Goal: Information Seeking & Learning: Find specific fact

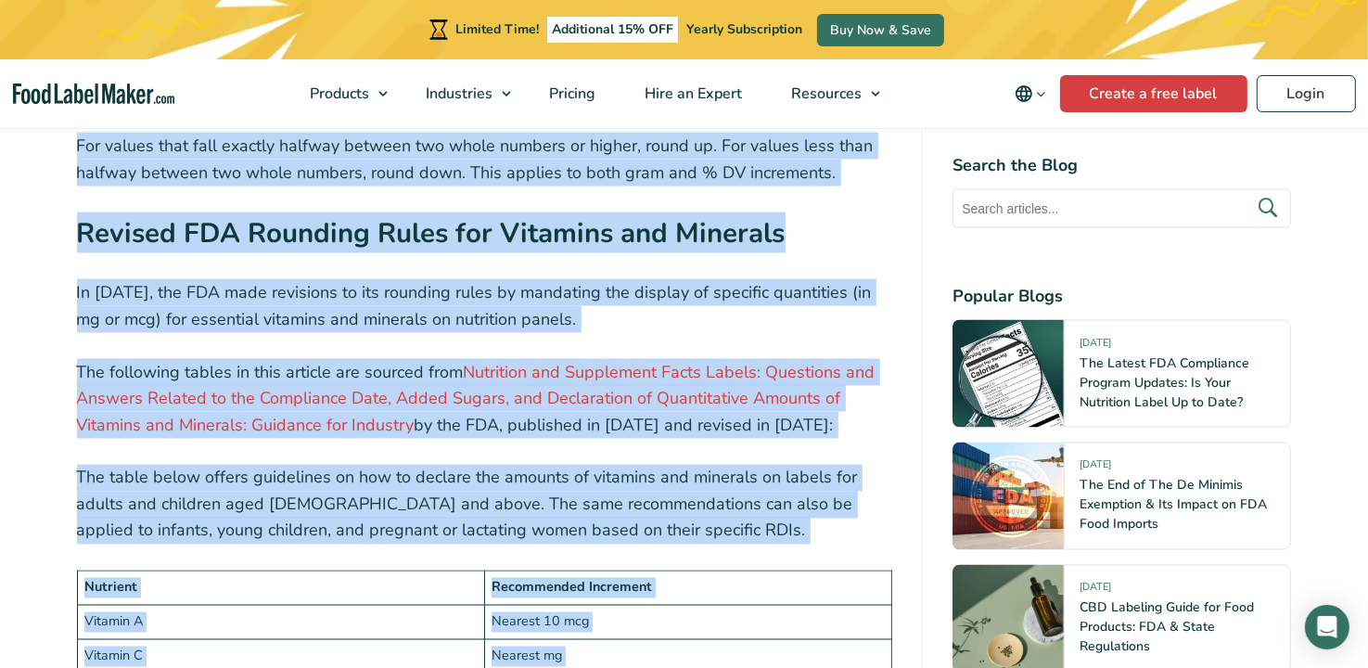
scroll to position [3027, 0]
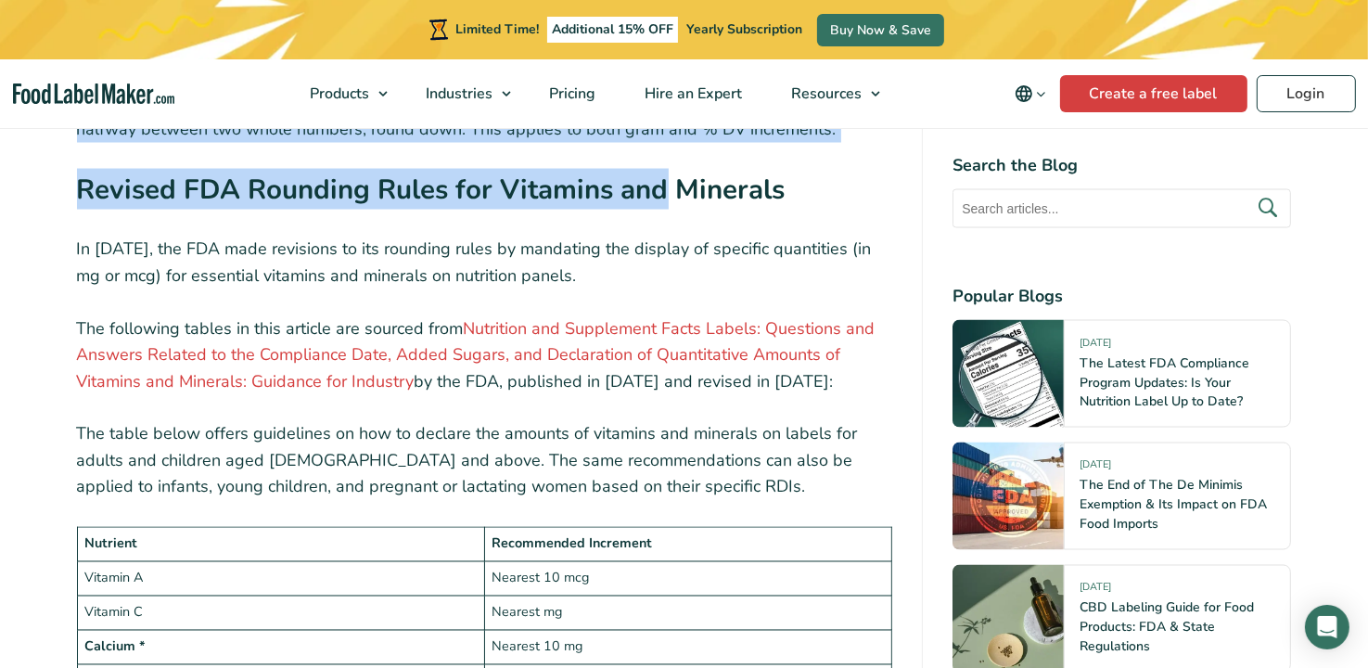
drag, startPoint x: 82, startPoint y: 375, endPoint x: 664, endPoint y: 156, distance: 622.4
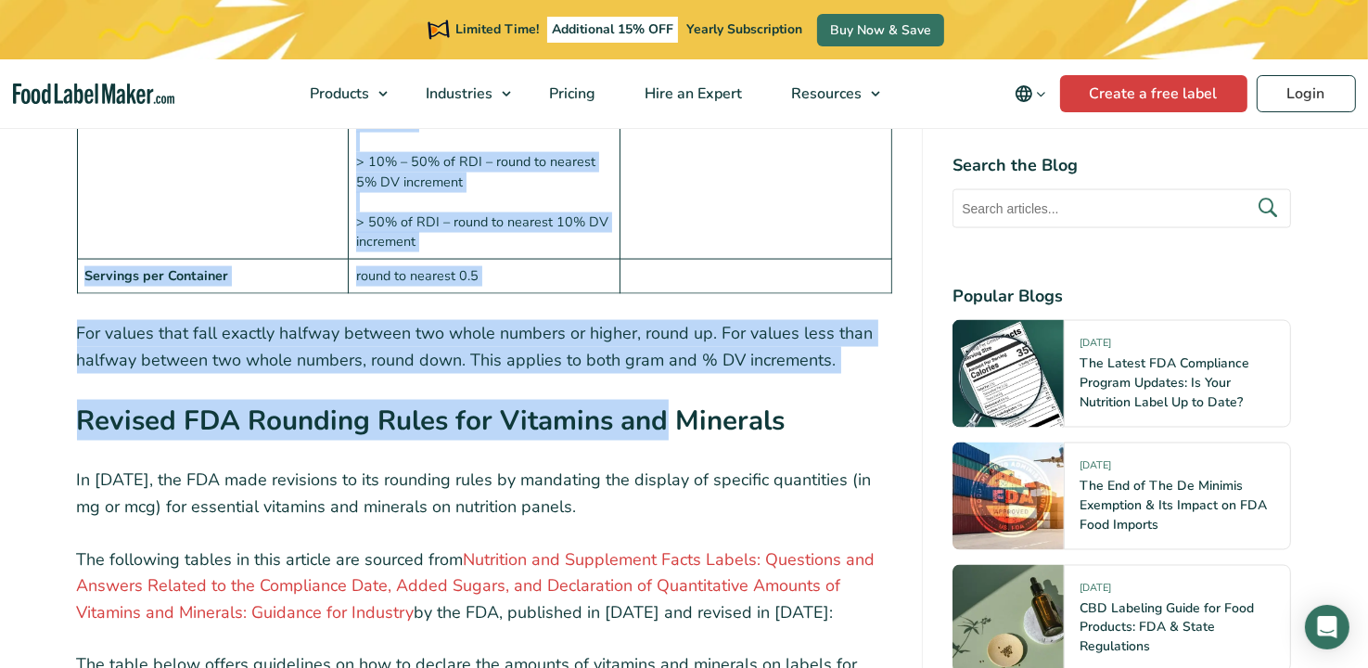
scroll to position [2749, 0]
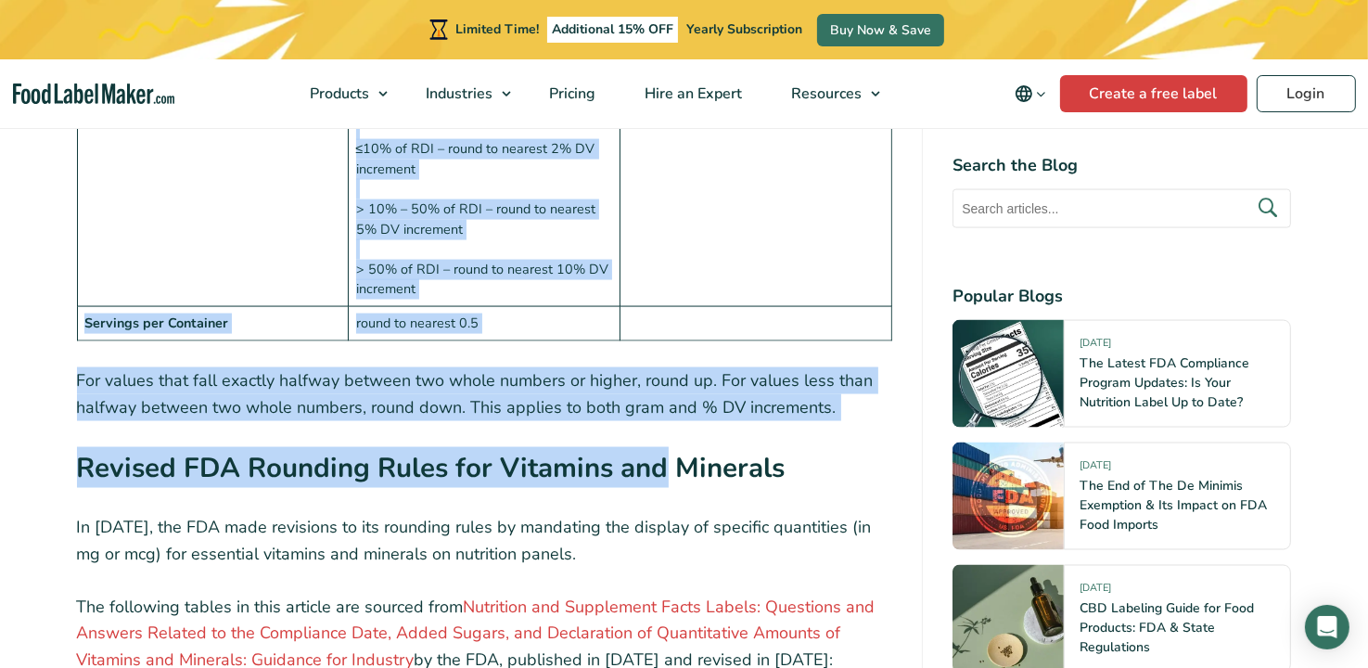
click at [698, 307] on td at bounding box center [757, 324] width 272 height 34
click at [738, 307] on td at bounding box center [757, 324] width 272 height 34
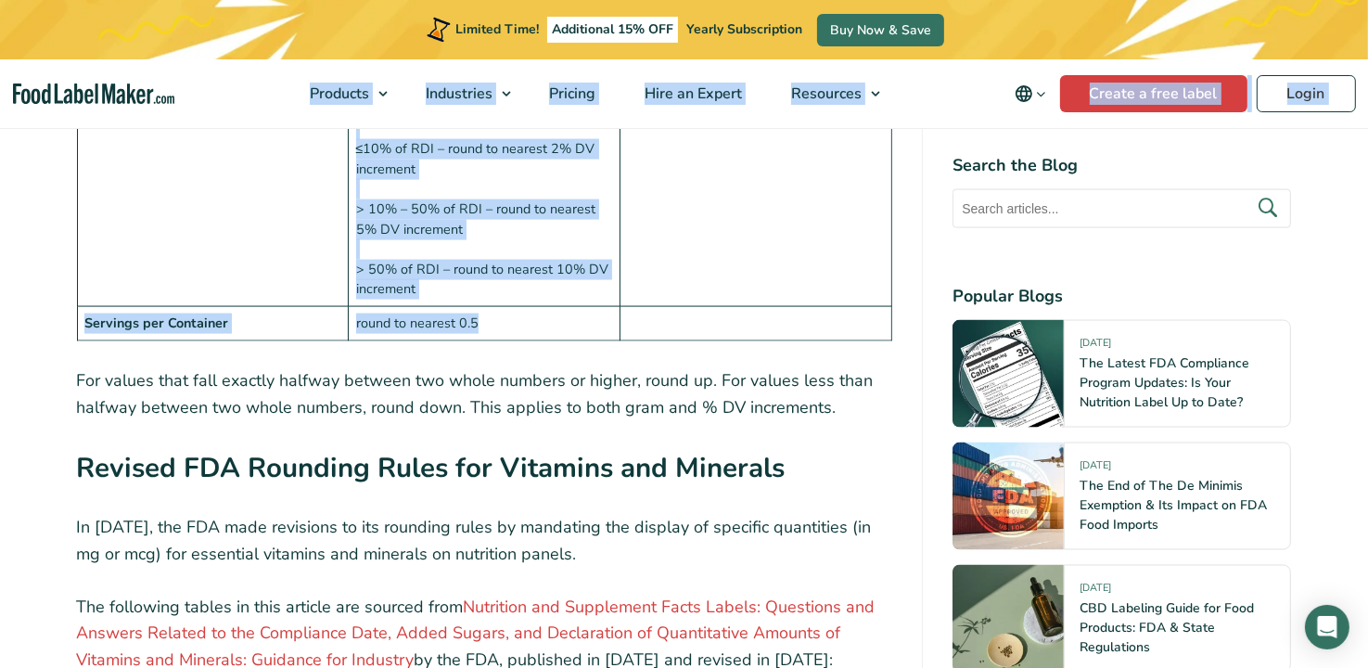
drag, startPoint x: 652, startPoint y: 277, endPoint x: 266, endPoint y: 60, distance: 442.8
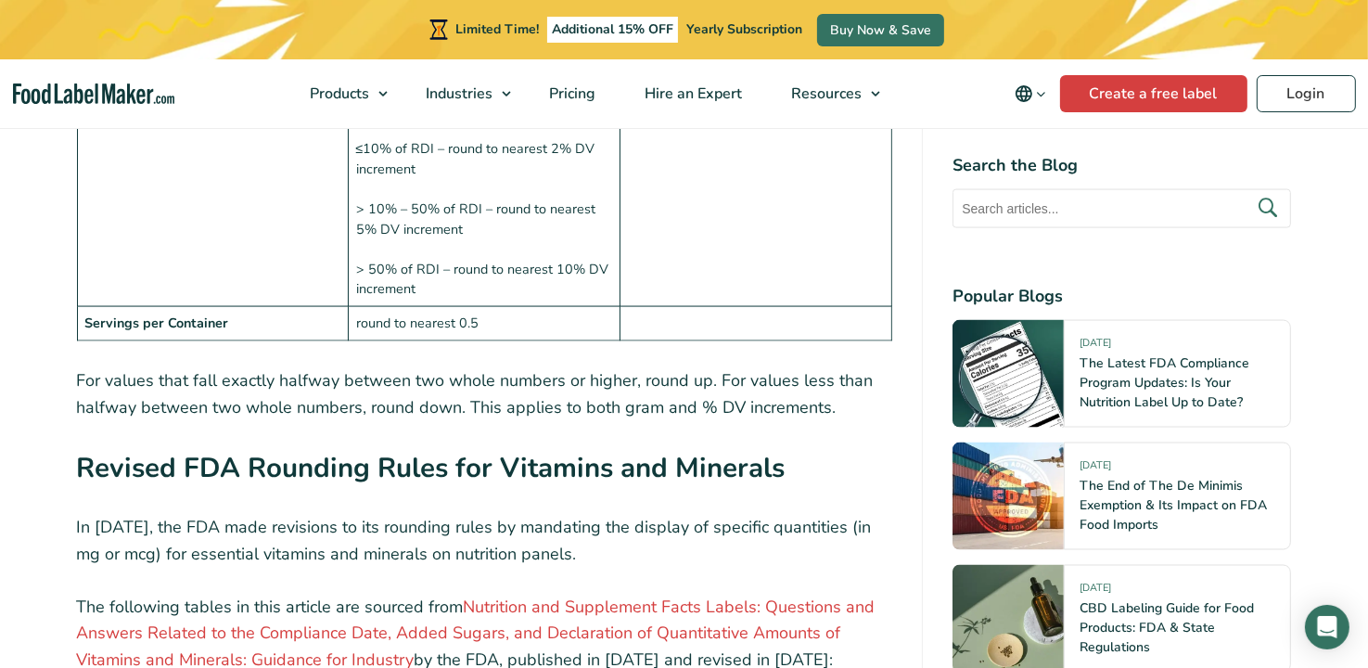
drag, startPoint x: 266, startPoint y: 60, endPoint x: 699, endPoint y: 311, distance: 500.4
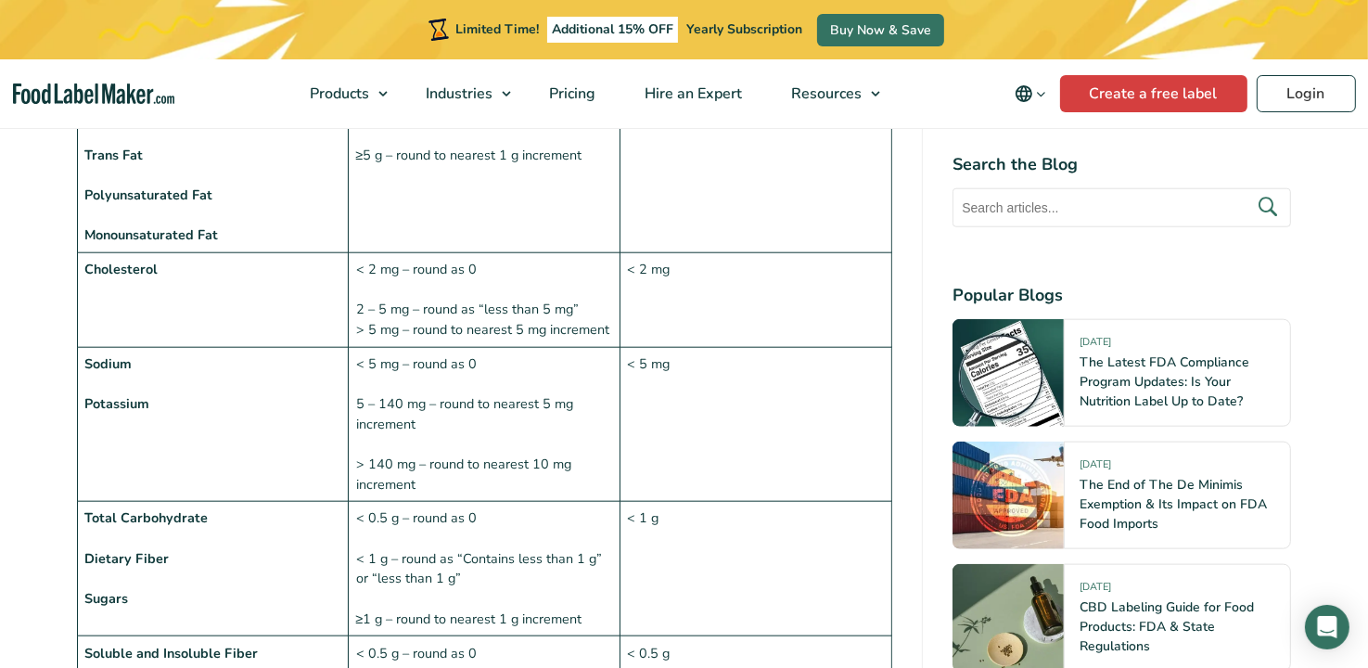
scroll to position [1450, 0]
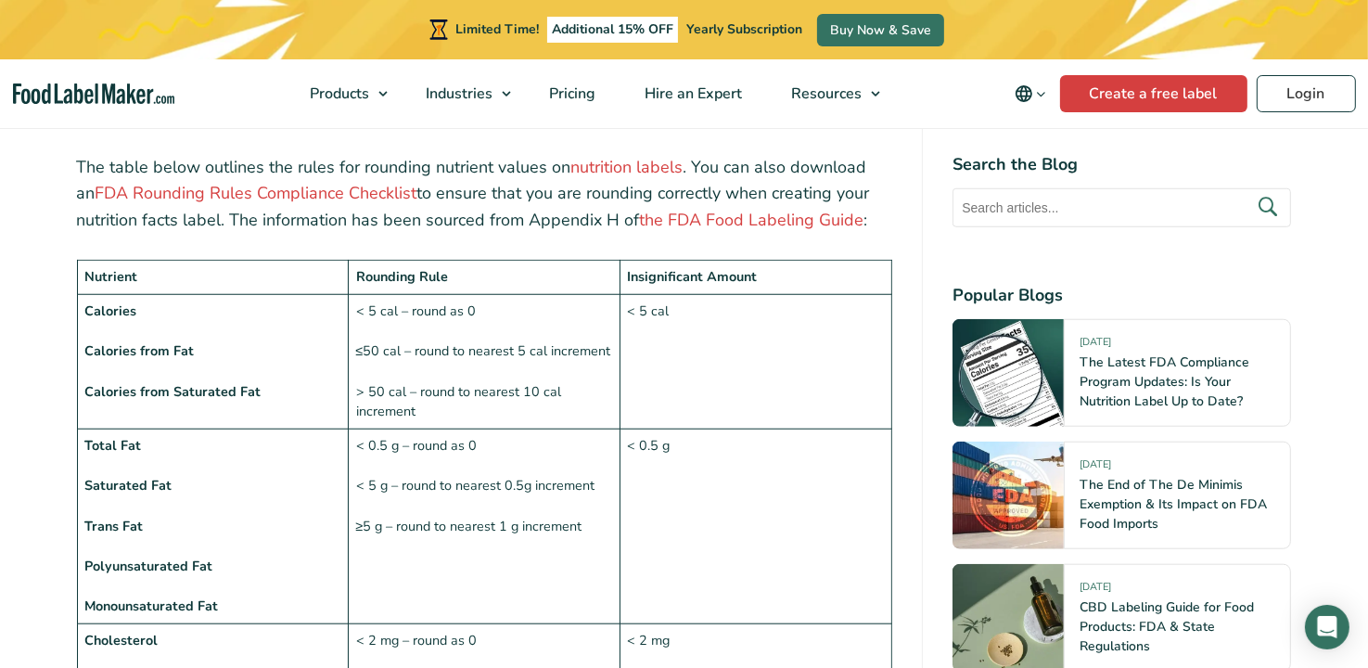
drag, startPoint x: 95, startPoint y: 218, endPoint x: 71, endPoint y: 216, distance: 24.2
drag, startPoint x: 71, startPoint y: 216, endPoint x: 527, endPoint y: 265, distance: 459.1
click at [570, 294] on td "< 5 cal – round as 0 ≤50 cal – round to nearest 5 cal increment > 50 cal – roun…" at bounding box center [485, 361] width 272 height 135
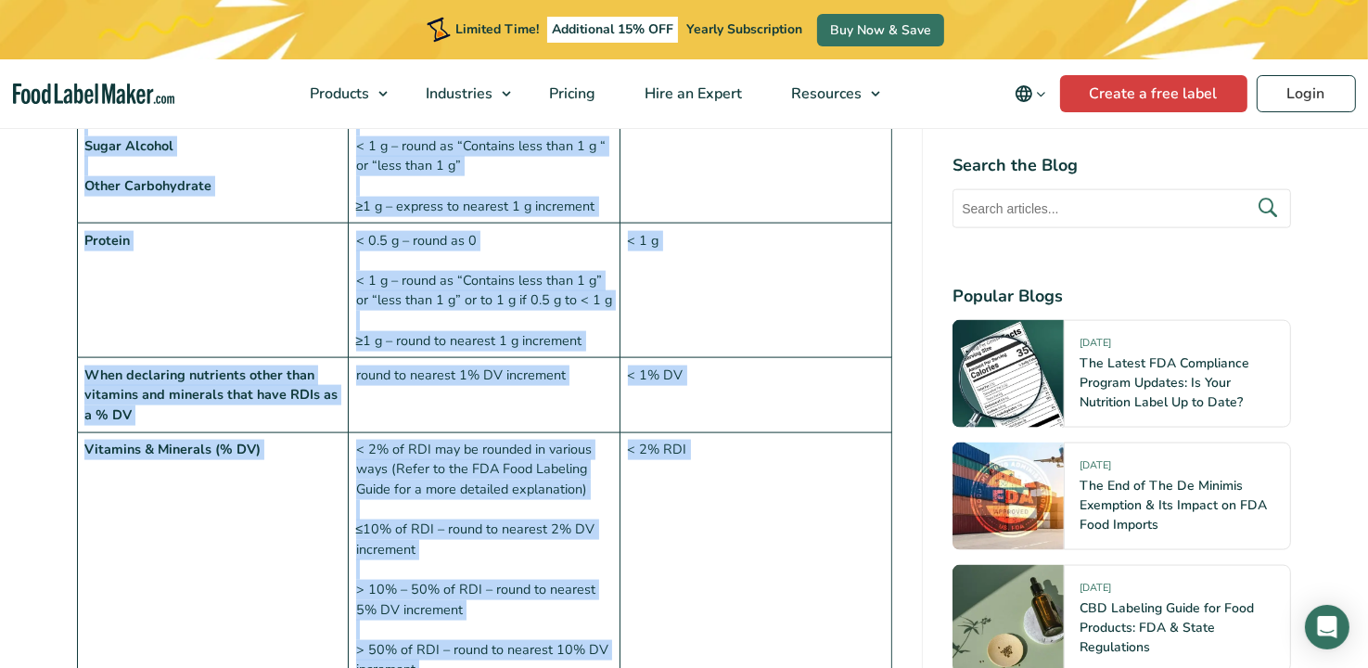
scroll to position [2393, 0]
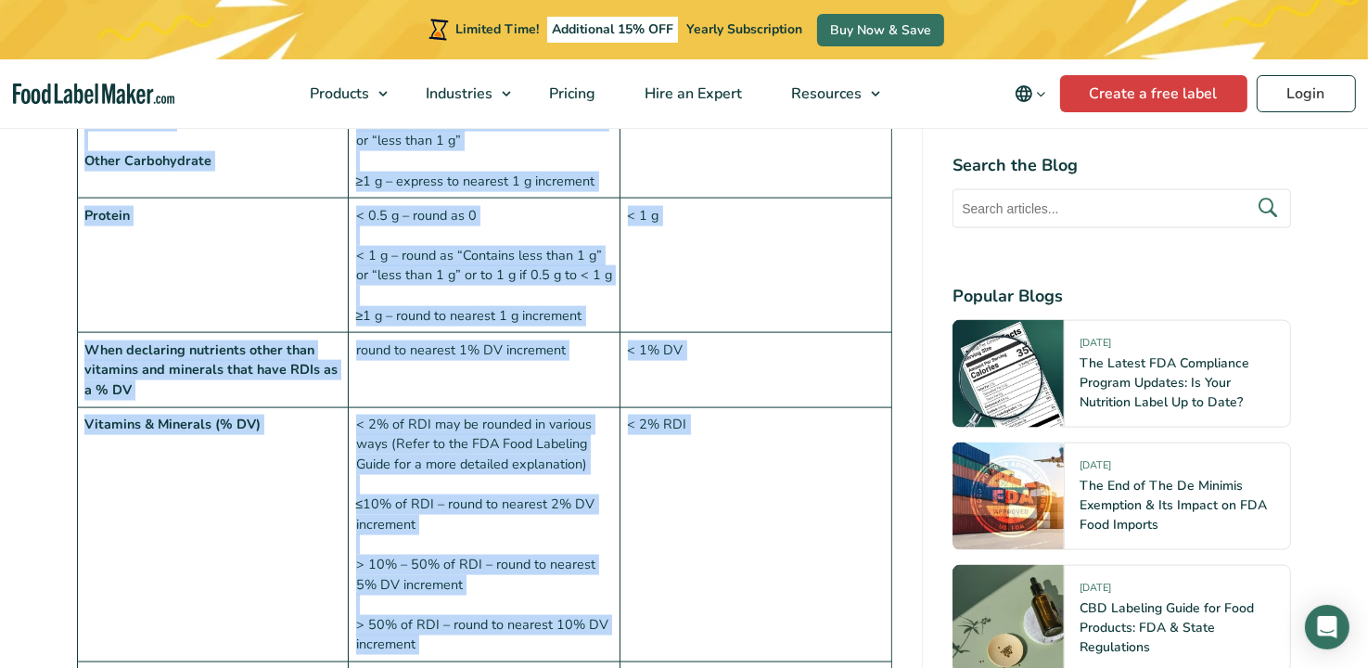
drag, startPoint x: 82, startPoint y: 237, endPoint x: 669, endPoint y: 634, distance: 708.9
click at [669, 634] on tbody "Nutrient Rounding Rule Insignificant Amount Calories Calories from Fat Calories…" at bounding box center [484, 5] width 815 height 1379
copy tbody "Loremips Dolorsit Amet Consecteturad Elitse Doeiusmo Temporin utla Etd Magnaali…"
drag, startPoint x: 870, startPoint y: 476, endPoint x: 826, endPoint y: 461, distance: 46.9
click at [870, 476] on td "< 2% RDI" at bounding box center [757, 534] width 272 height 255
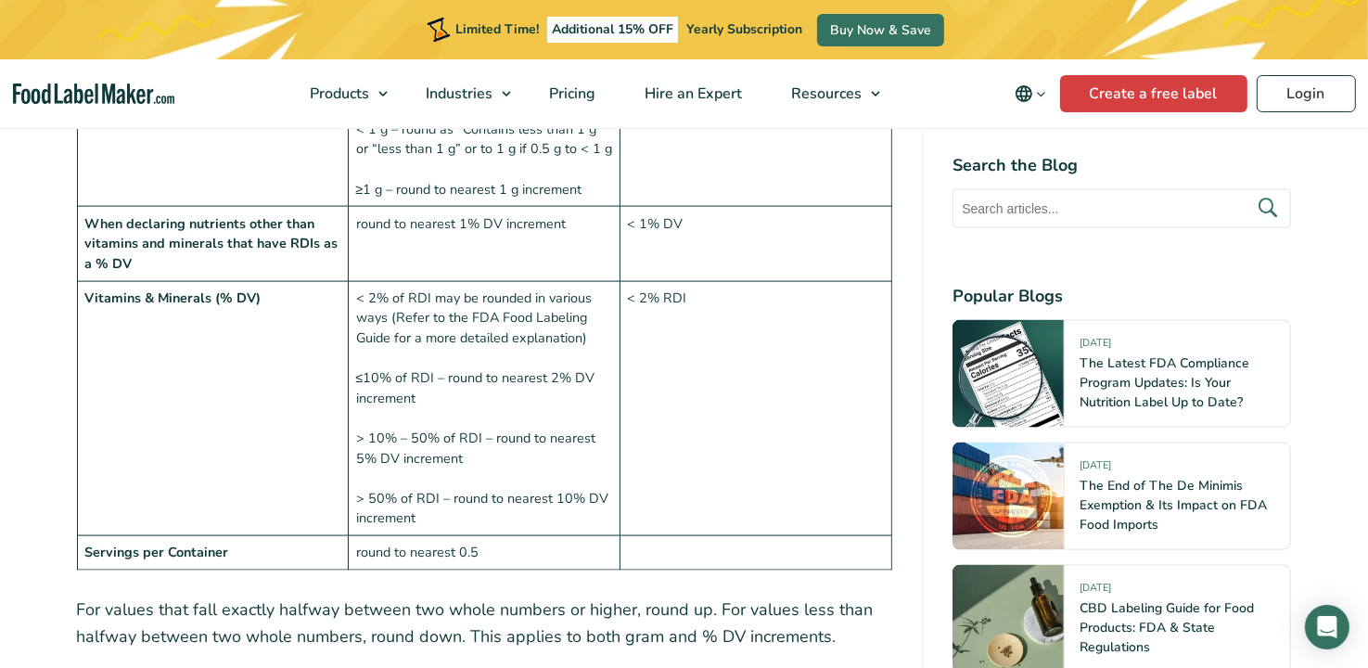
scroll to position [2486, 0]
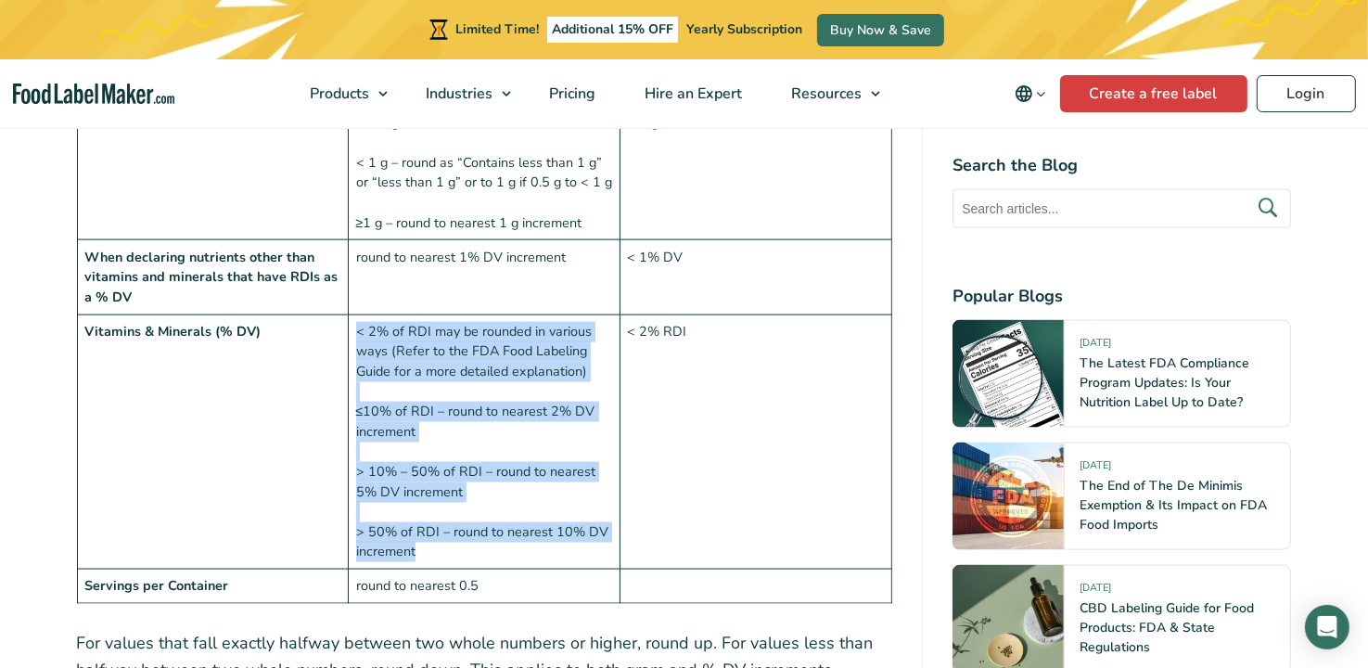
drag, startPoint x: 419, startPoint y: 507, endPoint x: 353, endPoint y: 284, distance: 233.3
click at [353, 314] on td "< 2% of RDI may be rounded in various ways (Refer to the FDA Food Labeling Guid…" at bounding box center [485, 441] width 272 height 255
drag, startPoint x: 353, startPoint y: 284, endPoint x: 396, endPoint y: 302, distance: 47.4
copy td "< 2% of RDI may be rounded in various ways (Refer to the FDA Food Labeling Guid…"
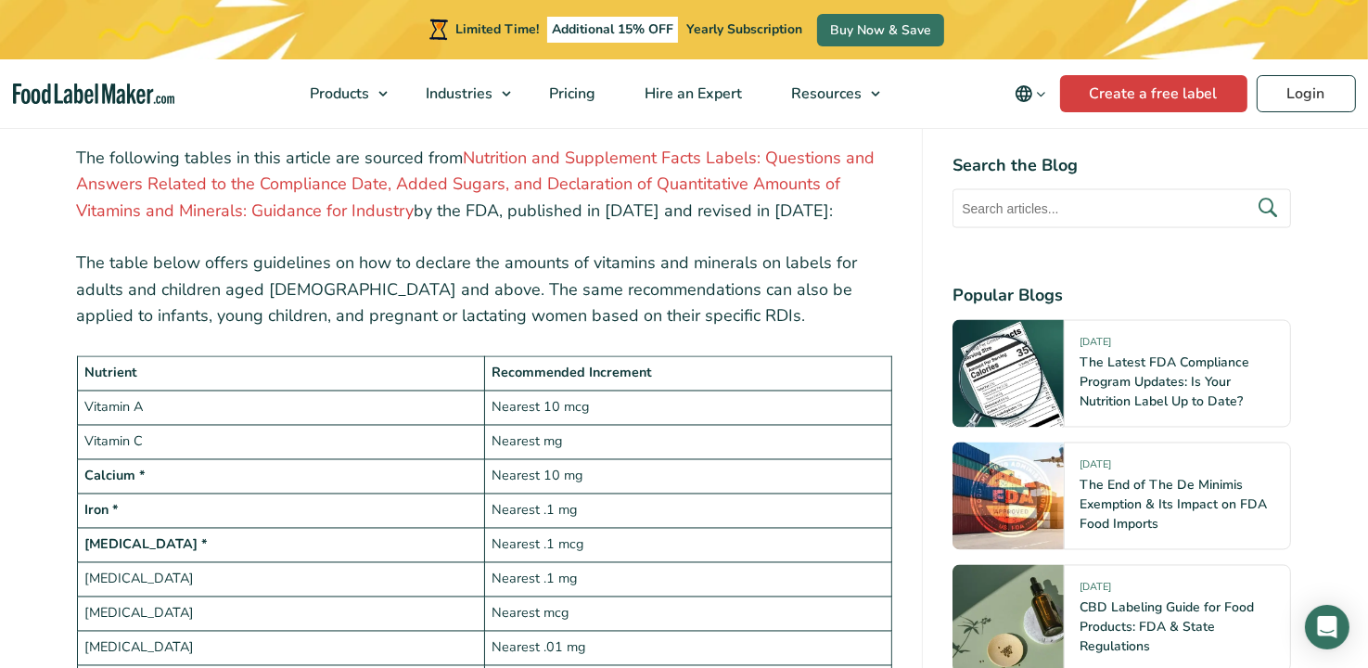
scroll to position [3321, 0]
